Goal: Transaction & Acquisition: Purchase product/service

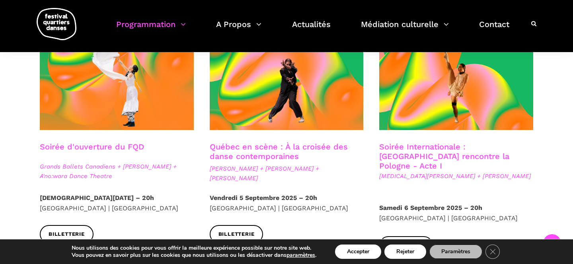
scroll to position [237, 0]
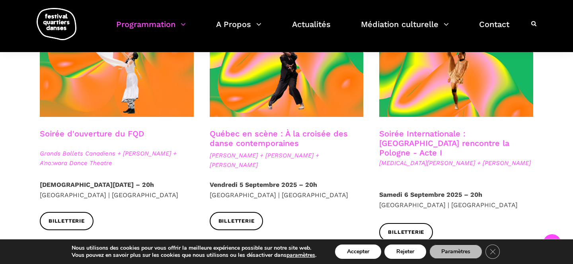
click at [420, 136] on link "Soirée Internationale : [GEOGRAPHIC_DATA] rencontre la Pologne - Acte I" at bounding box center [444, 143] width 130 height 29
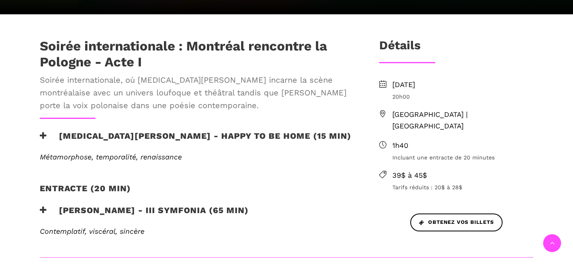
scroll to position [250, 0]
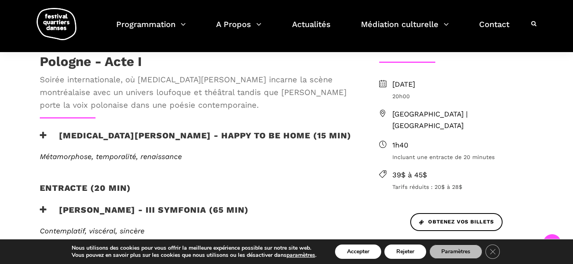
click at [424, 183] on span "Tarifs réduits : 20$ à 28$" at bounding box center [463, 187] width 141 height 9
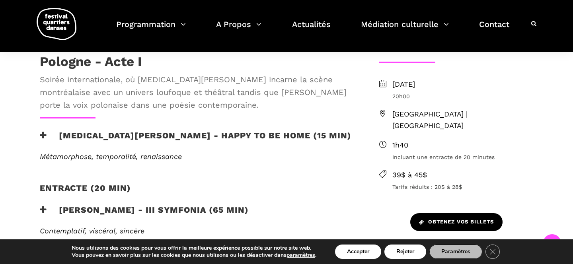
click at [451, 213] on link "Obtenez vos billets" at bounding box center [457, 222] width 92 height 18
click at [450, 218] on span "Obtenez vos billets" at bounding box center [456, 222] width 75 height 8
click at [455, 218] on span "Obtenez vos billets" at bounding box center [456, 222] width 75 height 8
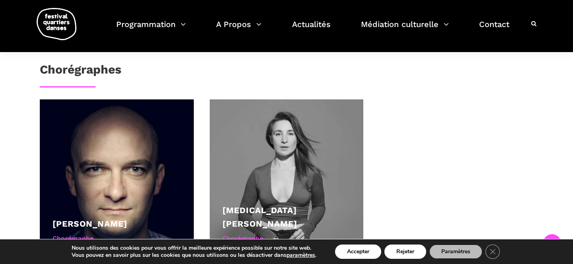
scroll to position [458, 0]
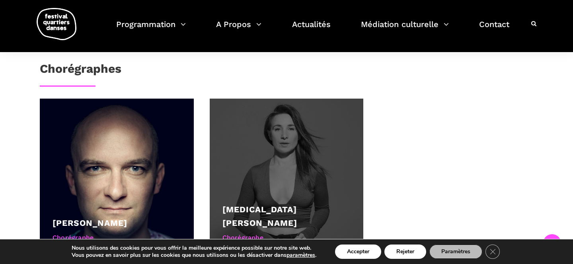
click at [276, 205] on link "[PERSON_NAME] [PERSON_NAME]" at bounding box center [260, 216] width 75 height 23
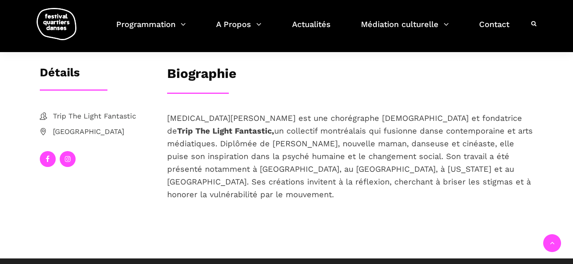
scroll to position [146, 0]
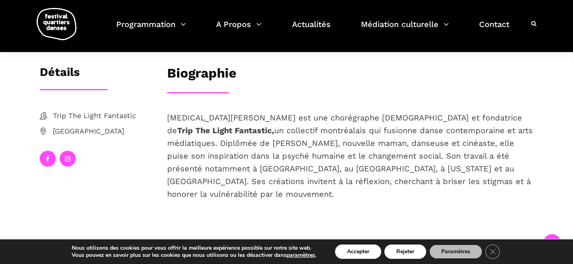
click at [351, 92] on div at bounding box center [350, 92] width 382 height 1
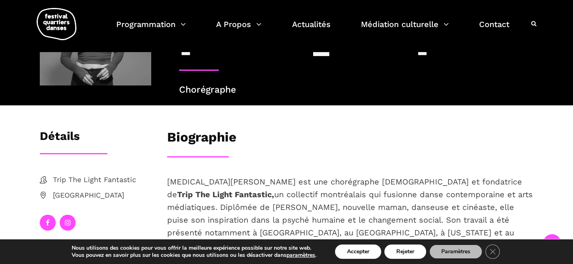
scroll to position [0, 0]
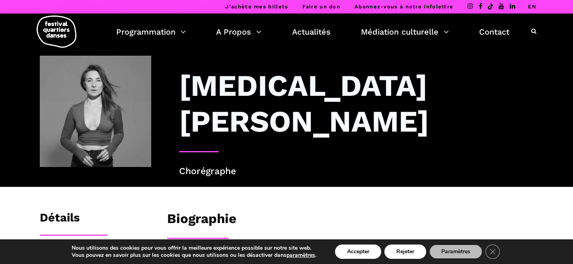
click at [533, 8] on link "EN" at bounding box center [532, 7] width 8 height 6
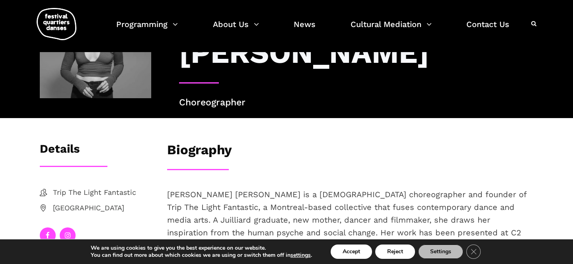
scroll to position [66, 0]
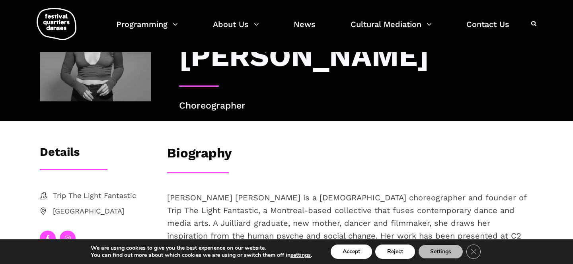
click at [67, 235] on icon at bounding box center [68, 238] width 6 height 7
